Goal: Information Seeking & Learning: Learn about a topic

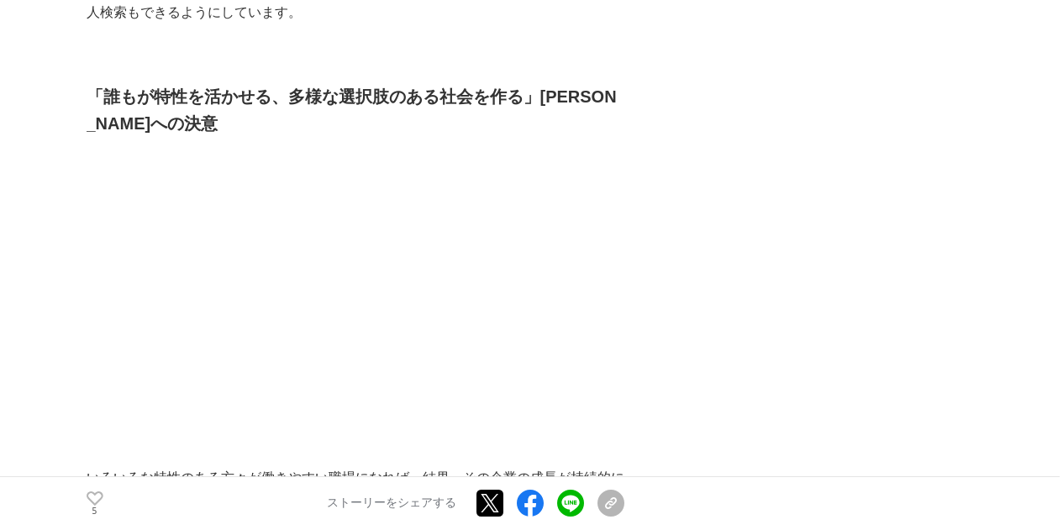
scroll to position [4791, 0]
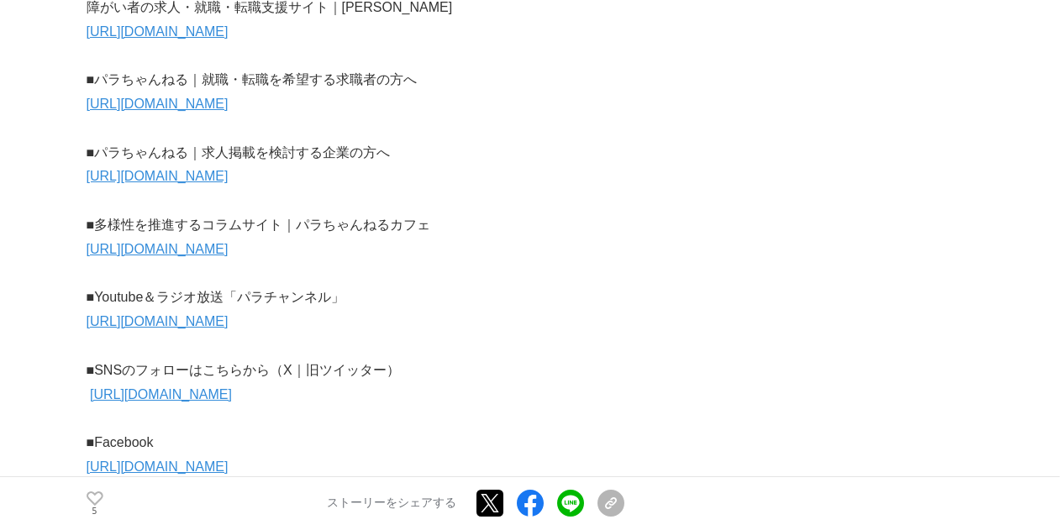
scroll to position [5464, 0]
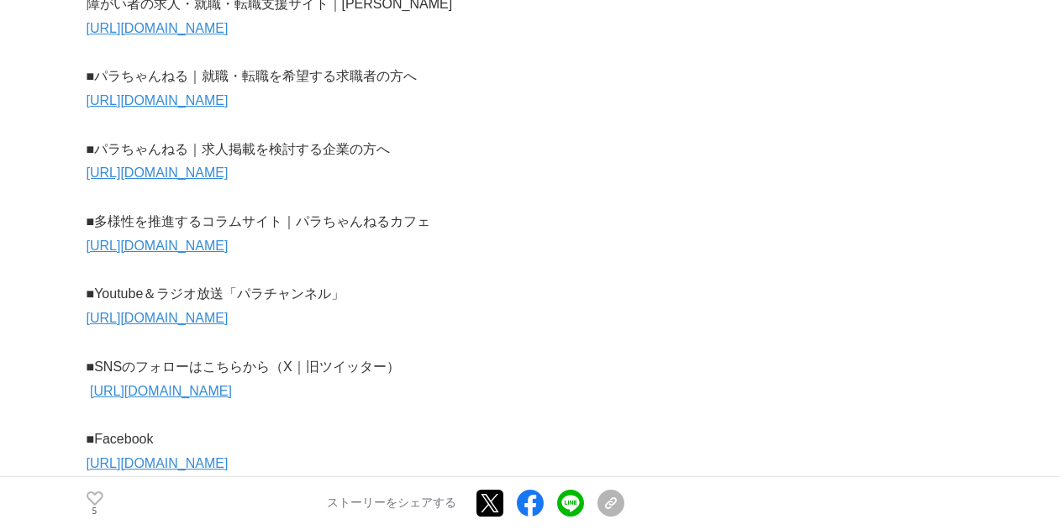
click at [183, 311] on link "[URL][DOMAIN_NAME]" at bounding box center [158, 318] width 142 height 14
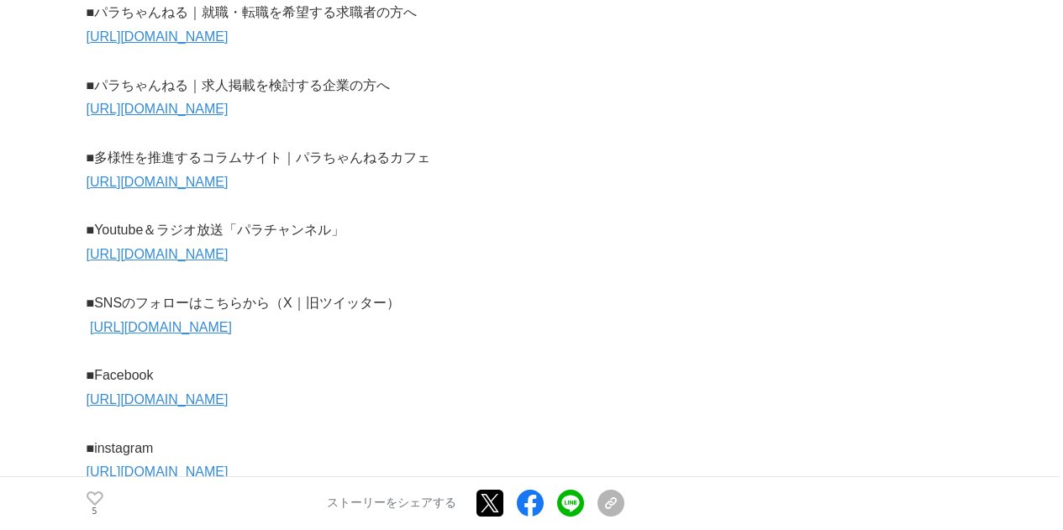
scroll to position [5548, 0]
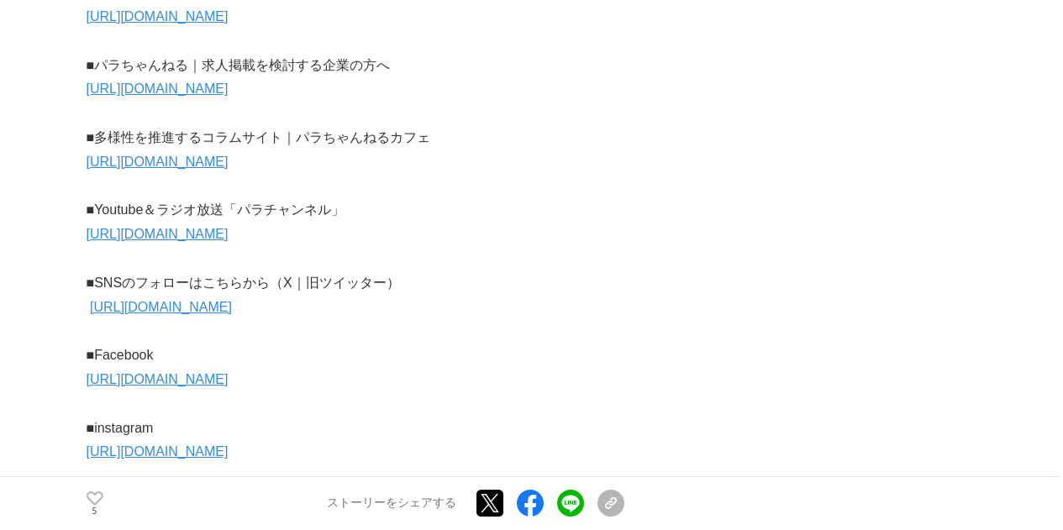
click at [229, 372] on link "[URL][DOMAIN_NAME]" at bounding box center [158, 379] width 142 height 14
click at [189, 296] on p "[URL][DOMAIN_NAME]" at bounding box center [356, 308] width 538 height 24
click at [187, 300] on link "[URL][DOMAIN_NAME]" at bounding box center [161, 307] width 142 height 14
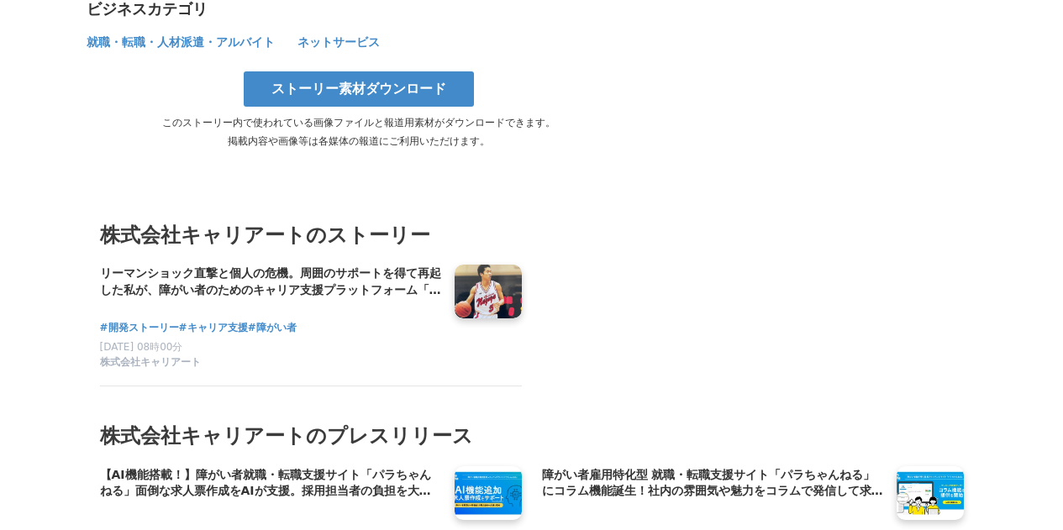
scroll to position [6976, 0]
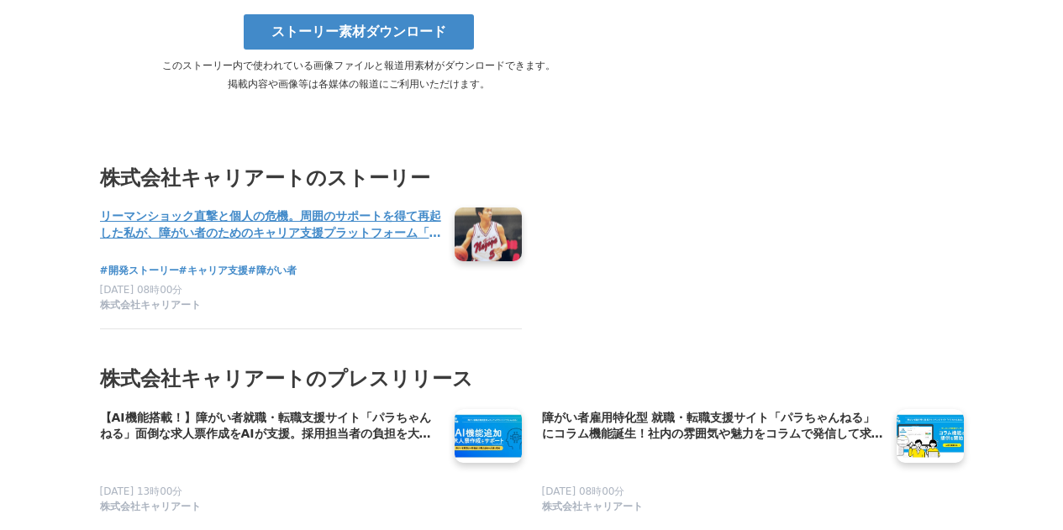
click at [201, 214] on h4 "リーマンショック直撃と個人の危機。周囲のサポートを得て再起した私が、障がい者のためのキャリア支援プラットフォーム「パラちゃんねる」を立ち上げるまでの物語。" at bounding box center [270, 225] width 341 height 34
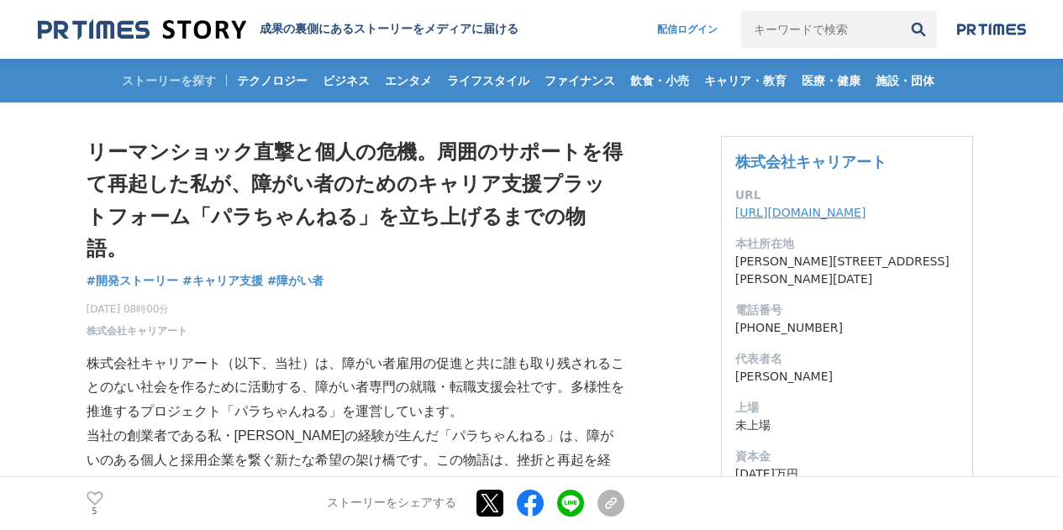
click at [841, 216] on link "[URL][DOMAIN_NAME]" at bounding box center [800, 212] width 131 height 13
